Goal: Check status: Check status

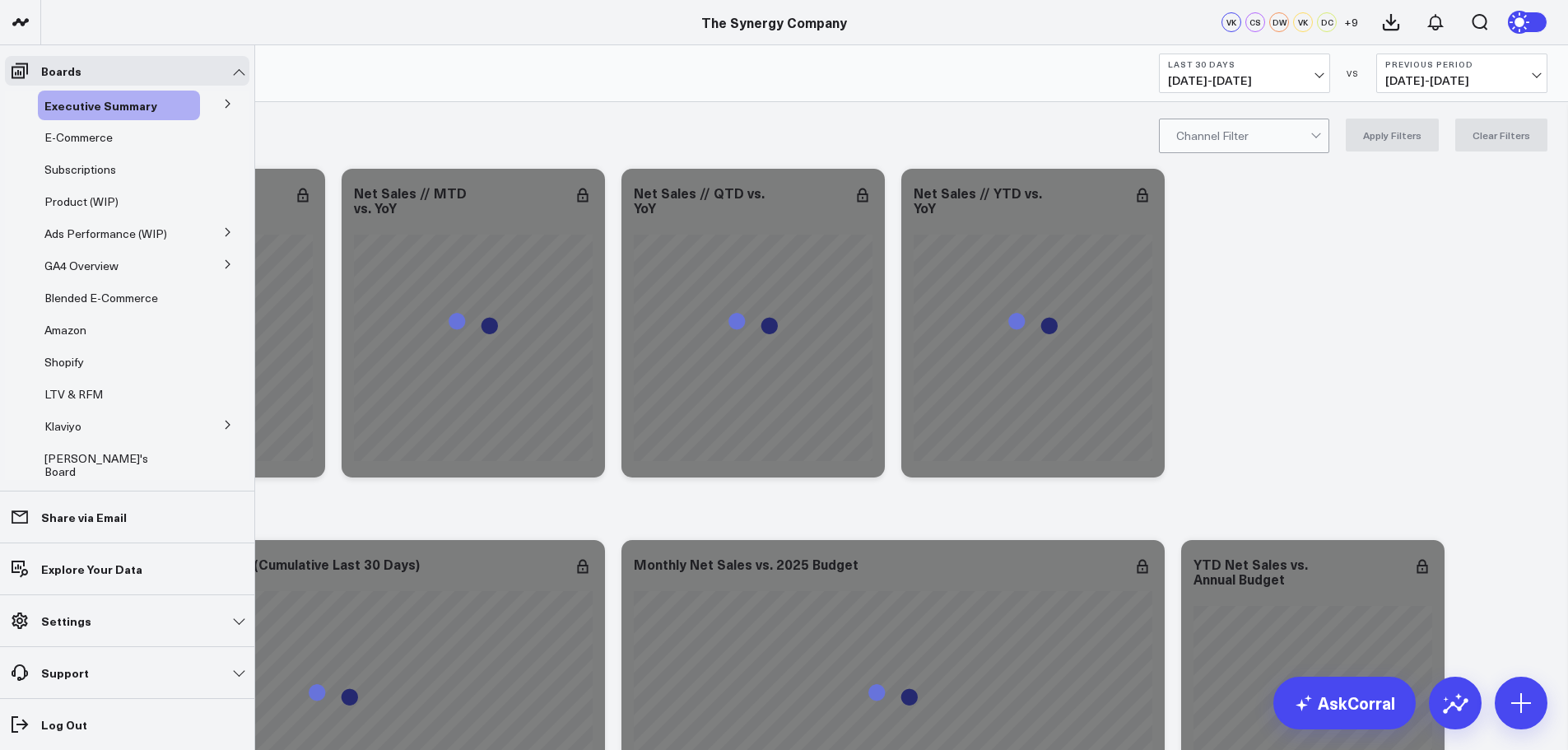
click at [223, 105] on icon at bounding box center [228, 104] width 10 height 10
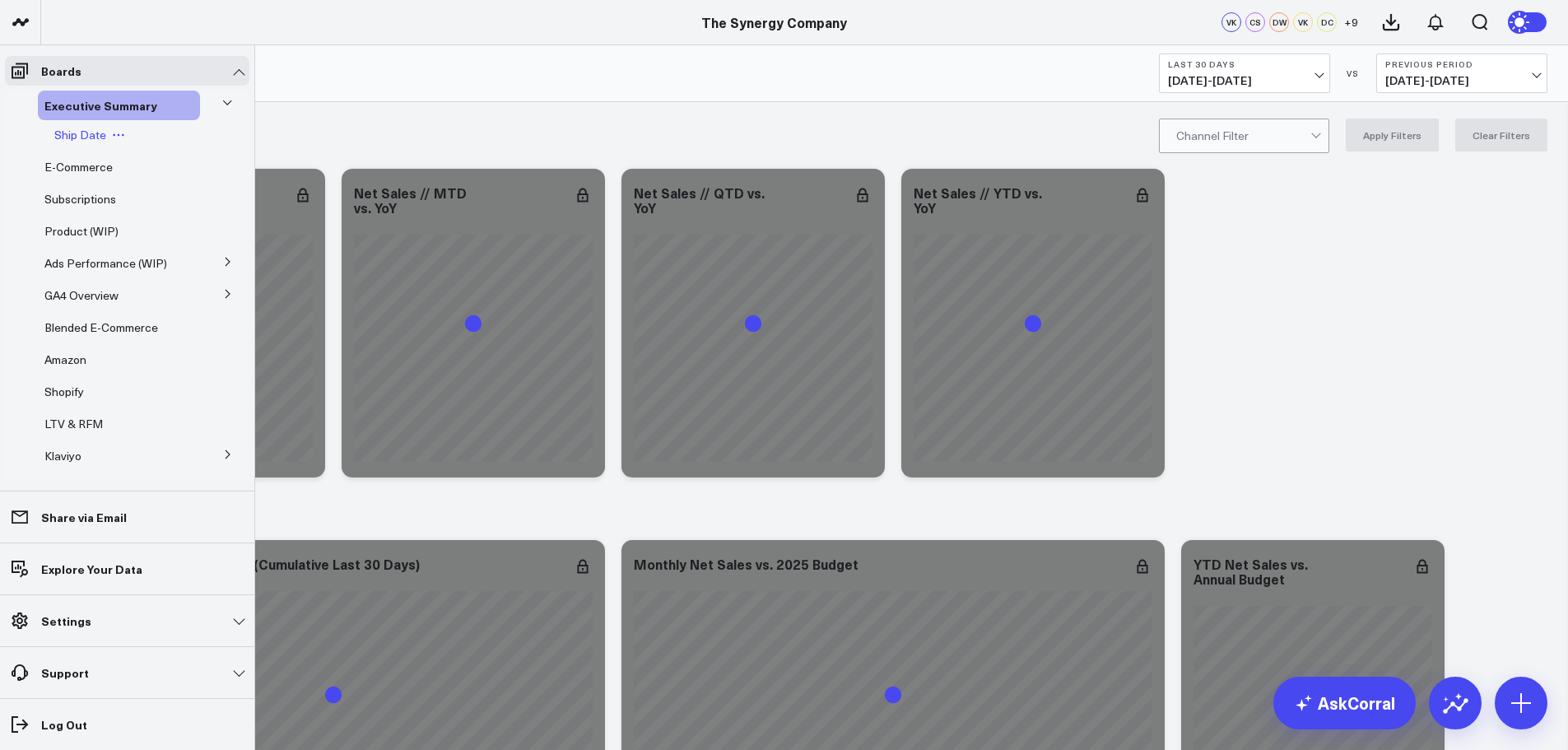
click at [113, 136] on icon at bounding box center [114, 135] width 2 height 2
click at [91, 136] on span "Ship Date" at bounding box center [80, 134] width 52 height 16
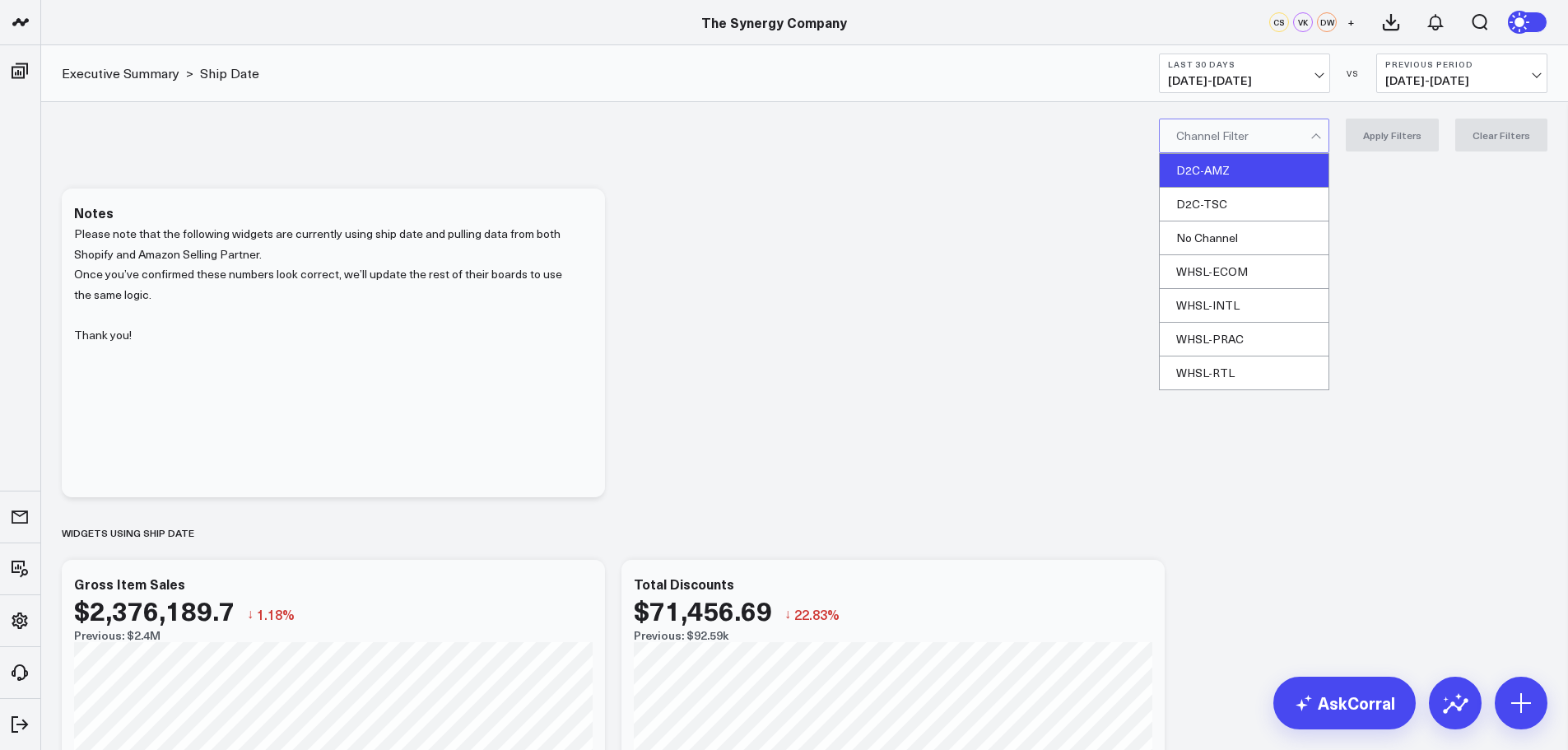
click at [1224, 168] on div "D2C-AMZ" at bounding box center [1244, 171] width 169 height 34
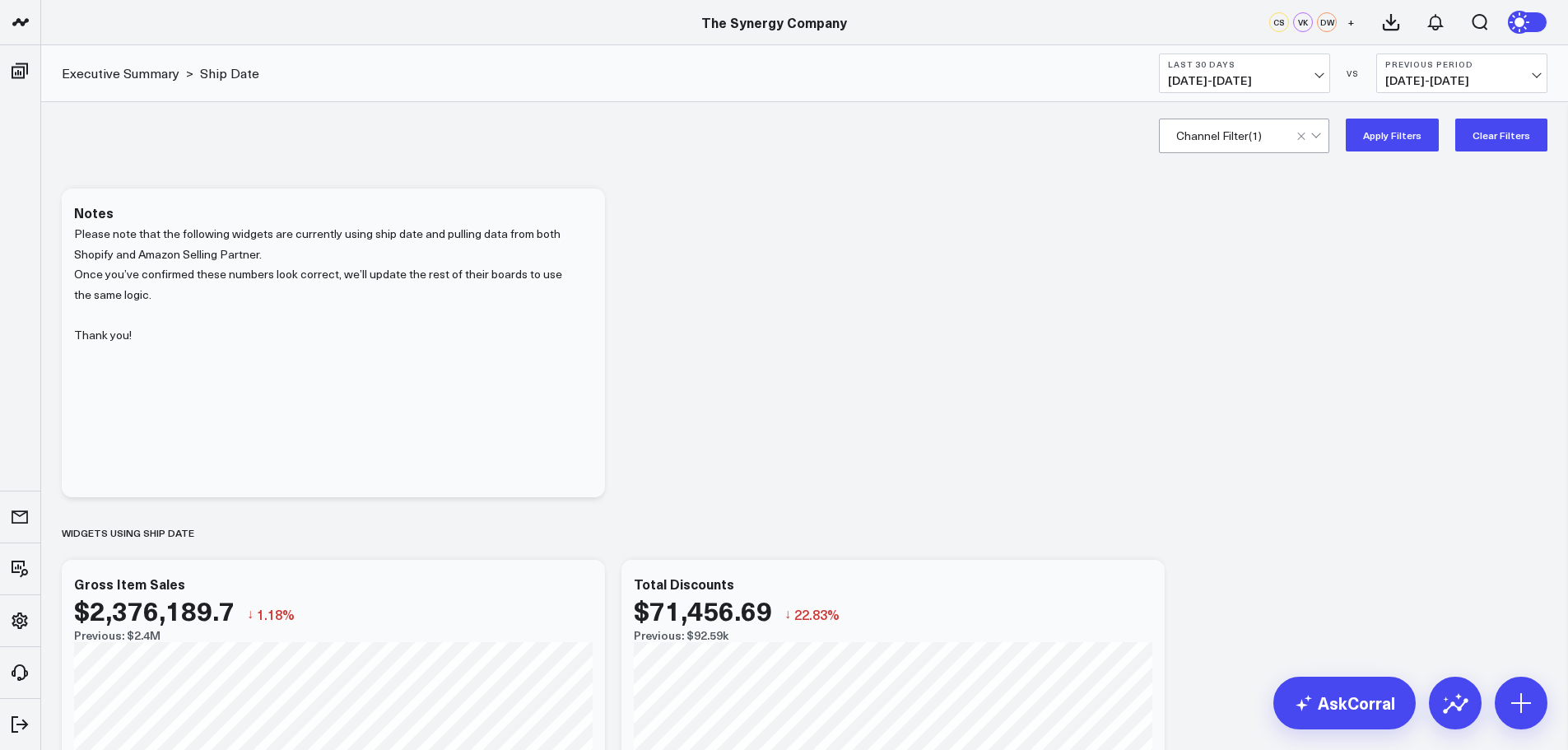
click at [1414, 127] on button "Apply Filters" at bounding box center [1392, 135] width 93 height 33
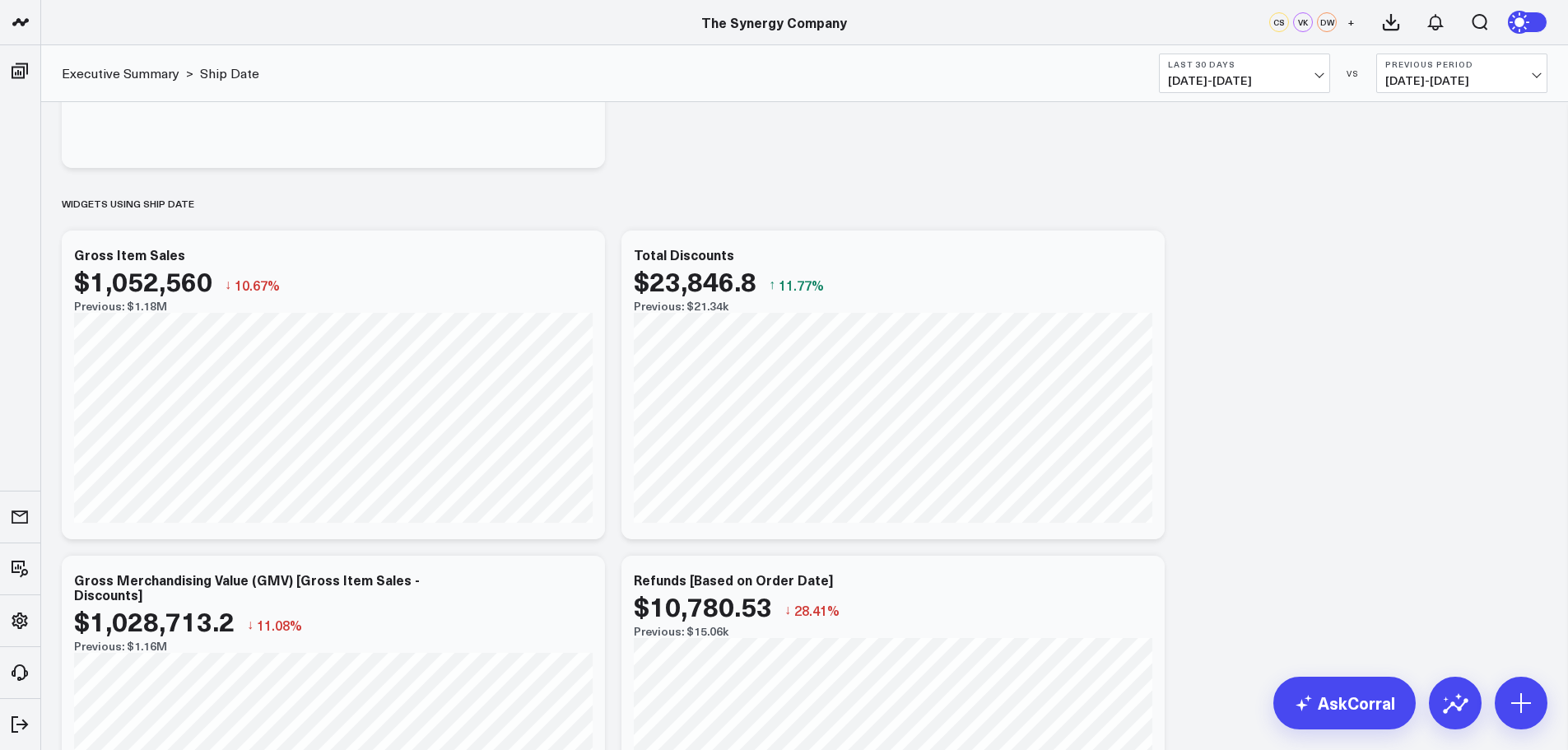
scroll to position [412, 0]
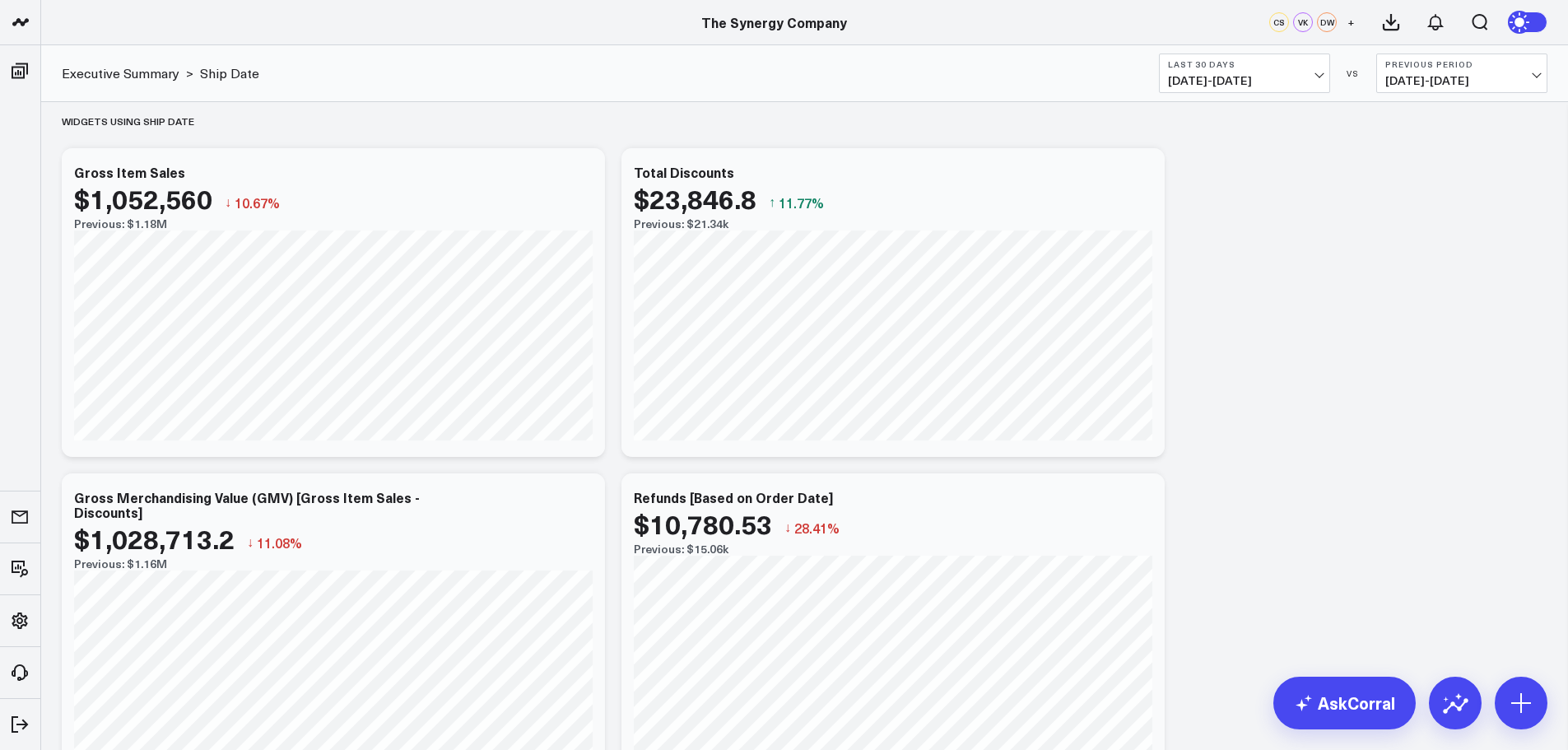
click at [1461, 76] on span "[DATE] - [DATE]" at bounding box center [1462, 81] width 153 height 13
click at [1422, 206] on link "No Comparison" at bounding box center [1462, 205] width 170 height 32
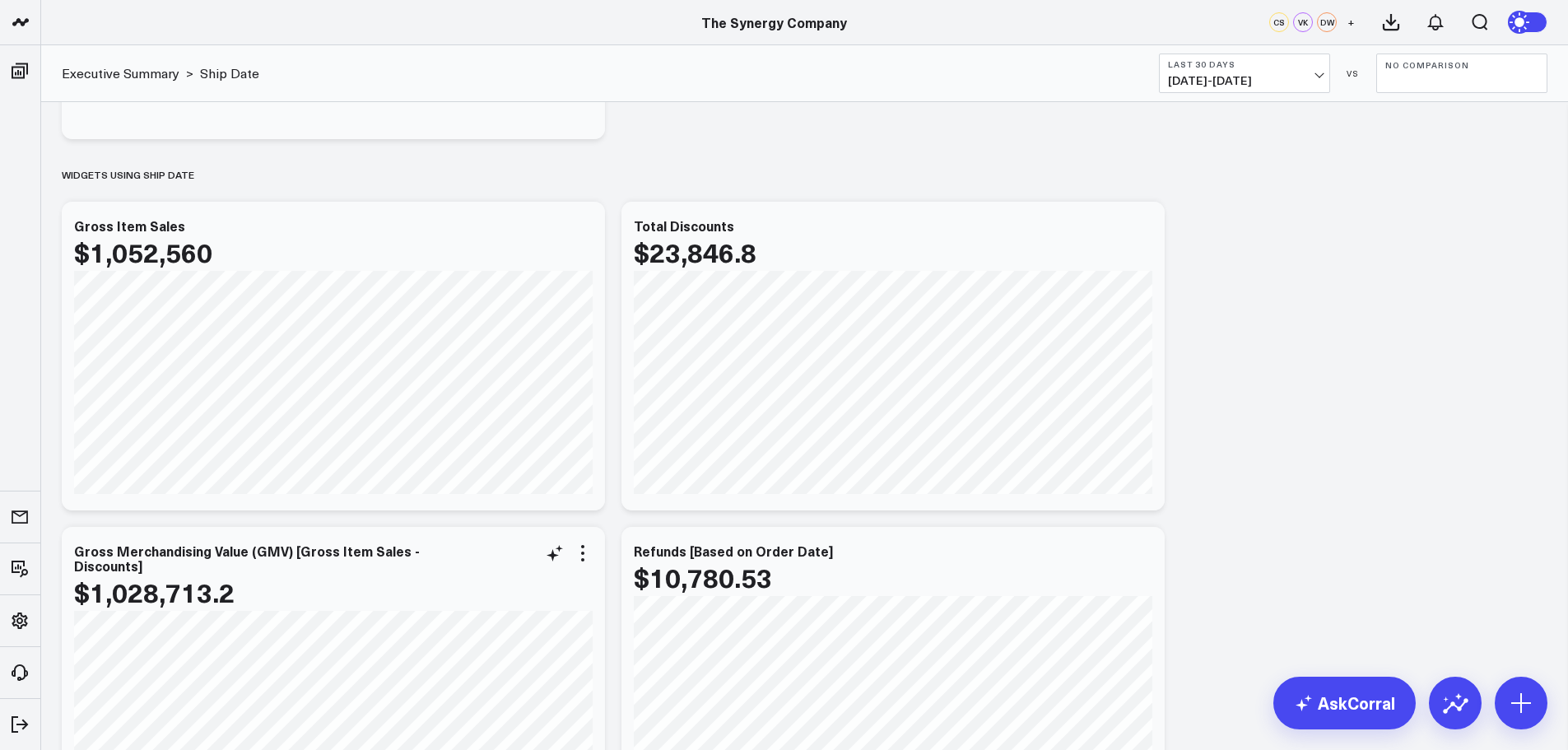
scroll to position [330, 0]
